Goal: Task Accomplishment & Management: Use online tool/utility

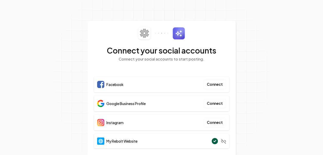
scroll to position [12, 0]
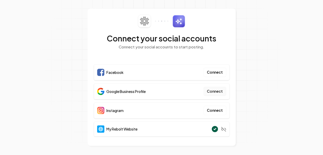
click at [211, 91] on button "Connect" at bounding box center [214, 91] width 23 height 9
click at [209, 72] on button "Connect" at bounding box center [214, 72] width 23 height 9
click at [213, 71] on button "Connect" at bounding box center [214, 72] width 23 height 9
click at [215, 71] on button "Connect" at bounding box center [214, 72] width 23 height 9
